Goal: Obtain resource: Download file/media

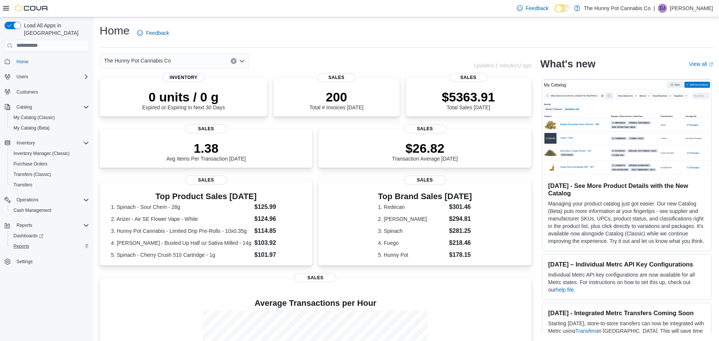
click at [33, 242] on div "Reports" at bounding box center [49, 246] width 79 height 9
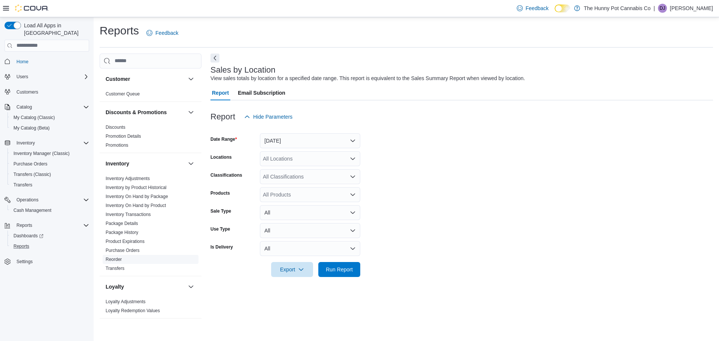
scroll to position [1, 0]
click at [157, 203] on link "Inventory On Hand by Product" at bounding box center [136, 204] width 60 height 5
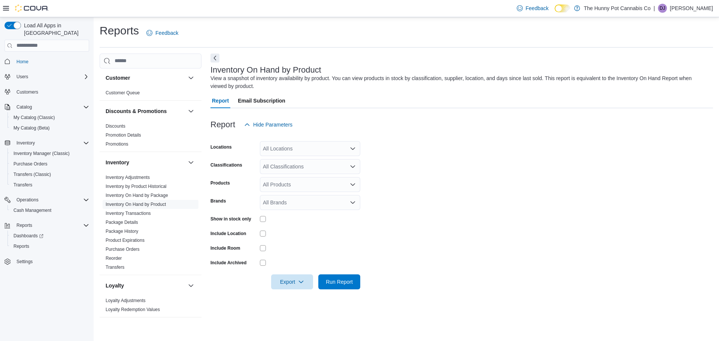
click at [287, 149] on div "All Locations" at bounding box center [310, 148] width 100 height 15
type input "***"
click at [291, 159] on span "[STREET_ADDRESS]" at bounding box center [302, 161] width 52 height 7
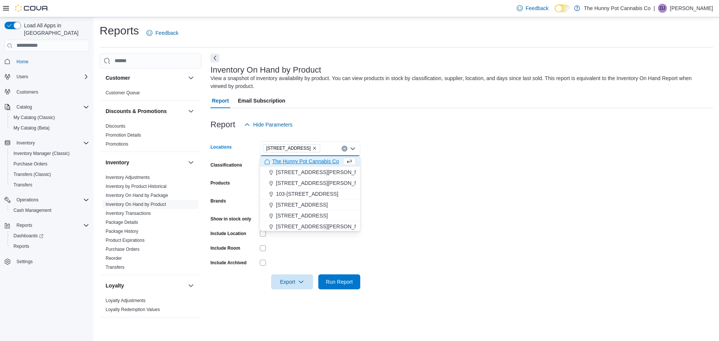
click at [308, 243] on div at bounding box center [310, 248] width 100 height 12
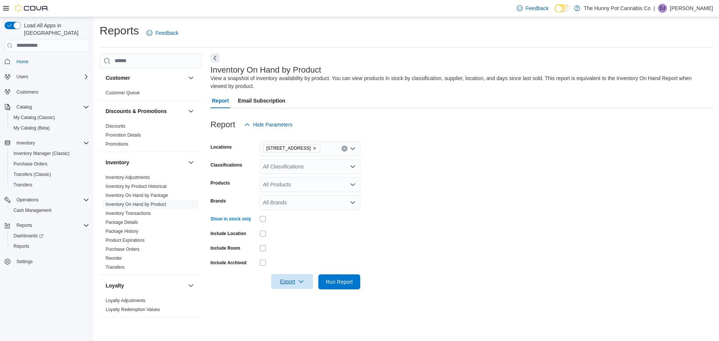
click at [296, 279] on span "Export" at bounding box center [292, 281] width 33 height 15
click at [296, 239] on span "Export to Excel" at bounding box center [293, 237] width 34 height 6
